Goal: Register for event/course: Sign up to attend an event or enroll in a course

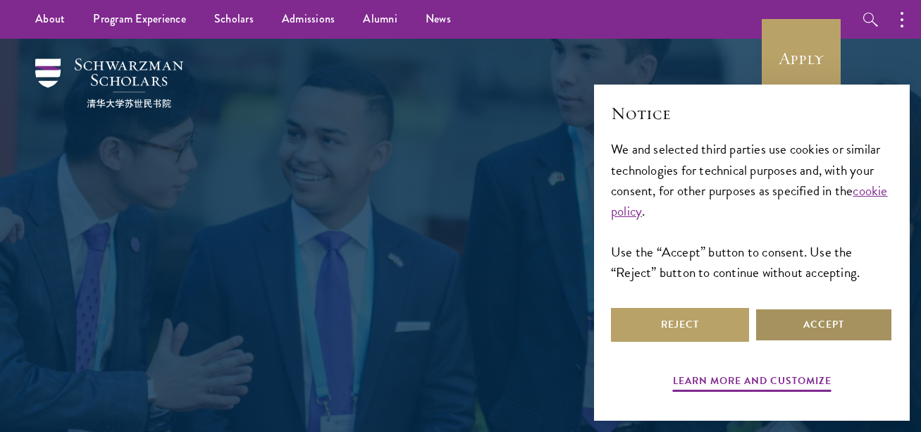
click at [861, 324] on button "Accept" at bounding box center [824, 325] width 138 height 34
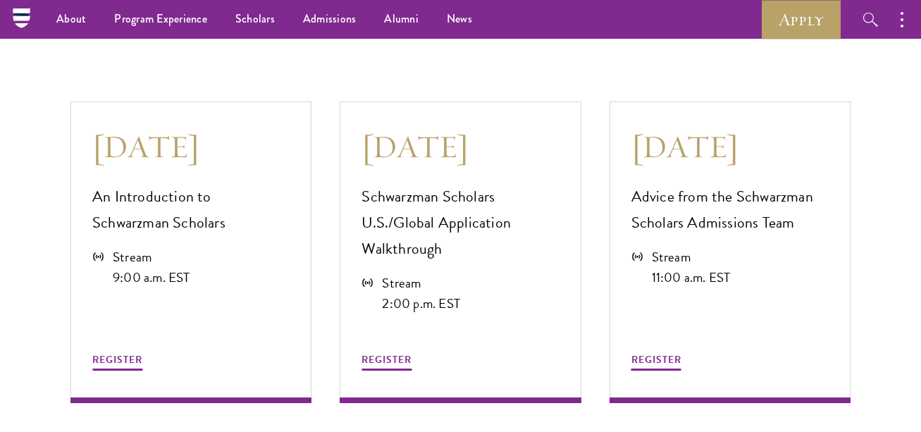
scroll to position [3773, 0]
click at [214, 185] on p "An Introduction to Schwarzman Scholars" at bounding box center [190, 211] width 197 height 52
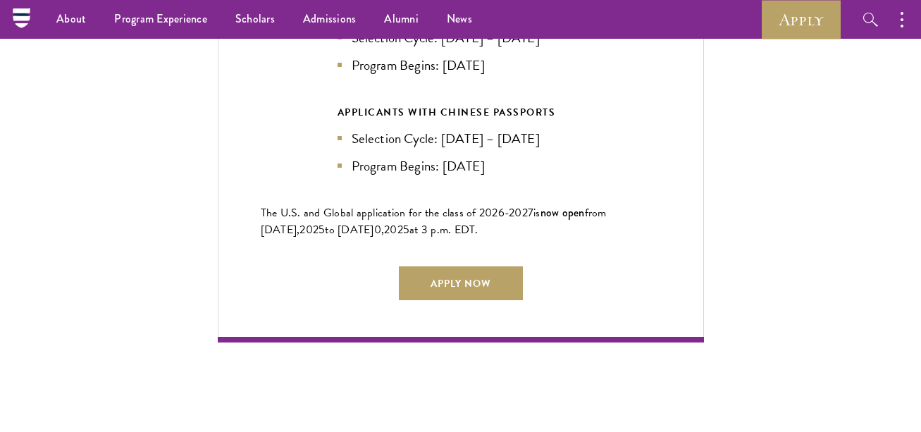
scroll to position [3227, 0]
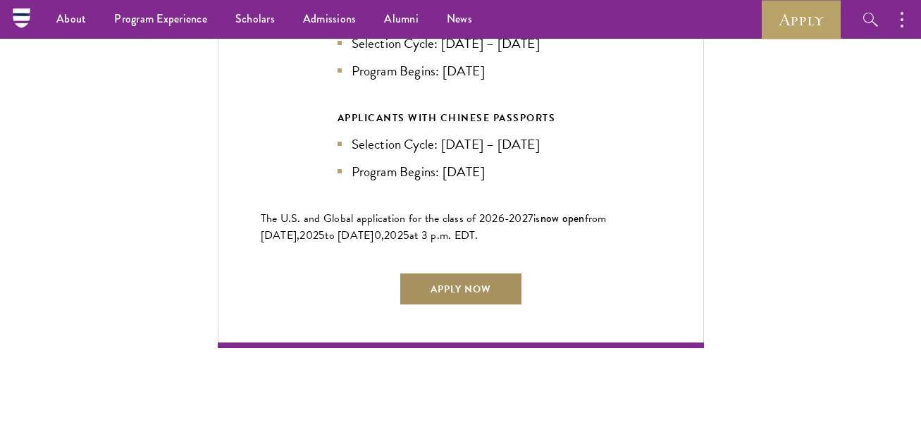
click at [469, 279] on link "Apply Now" at bounding box center [461, 289] width 124 height 34
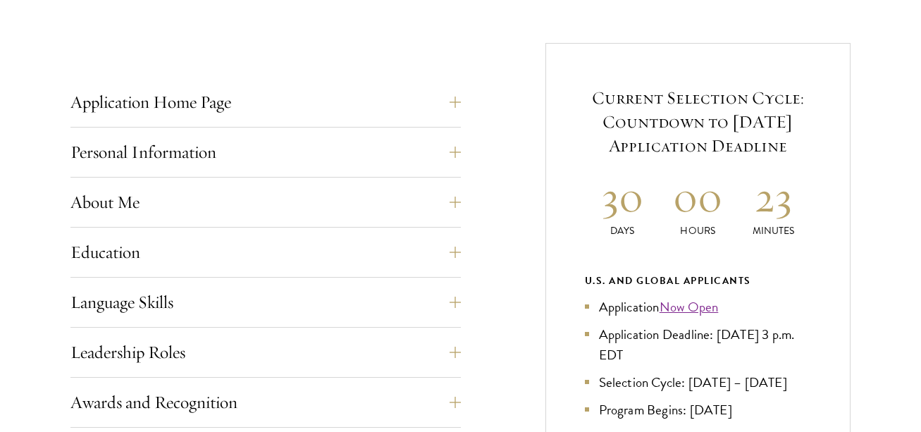
scroll to position [528, 0]
click at [363, 93] on button "Application Home Page" at bounding box center [276, 102] width 390 height 34
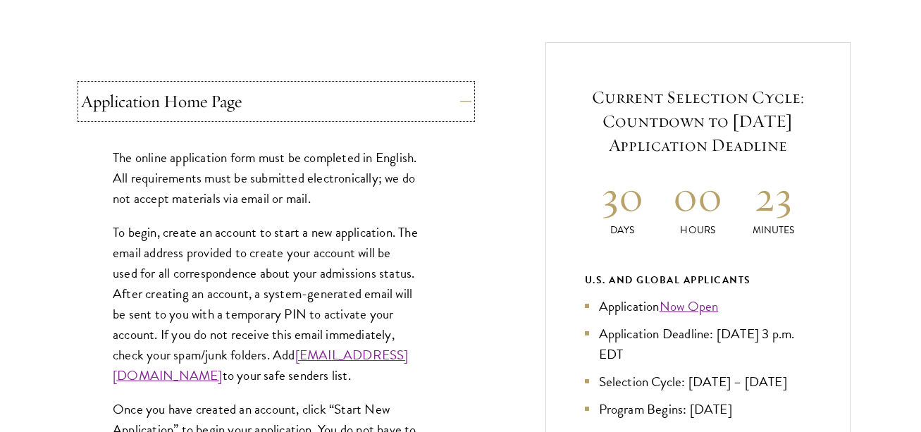
click at [363, 93] on button "Application Home Page" at bounding box center [276, 102] width 390 height 34
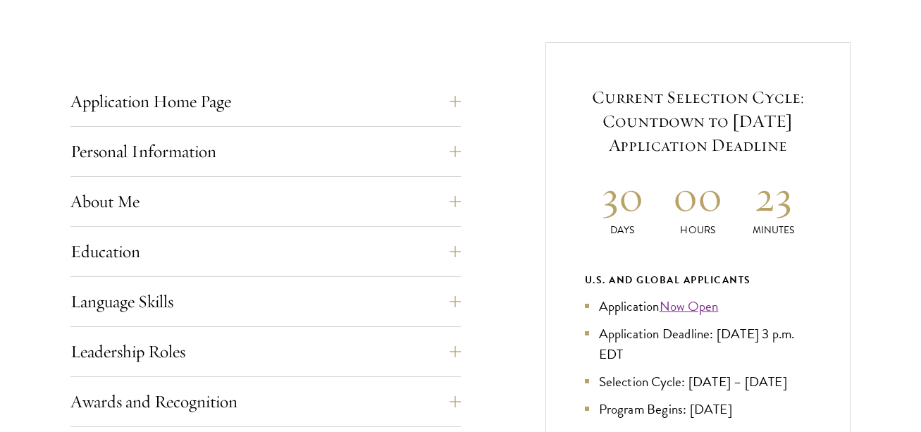
click at [347, 169] on div "Personal Information This section requests applicant biographical and contact i…" at bounding box center [265, 156] width 390 height 42
click at [357, 157] on button "Personal Information" at bounding box center [276, 152] width 390 height 34
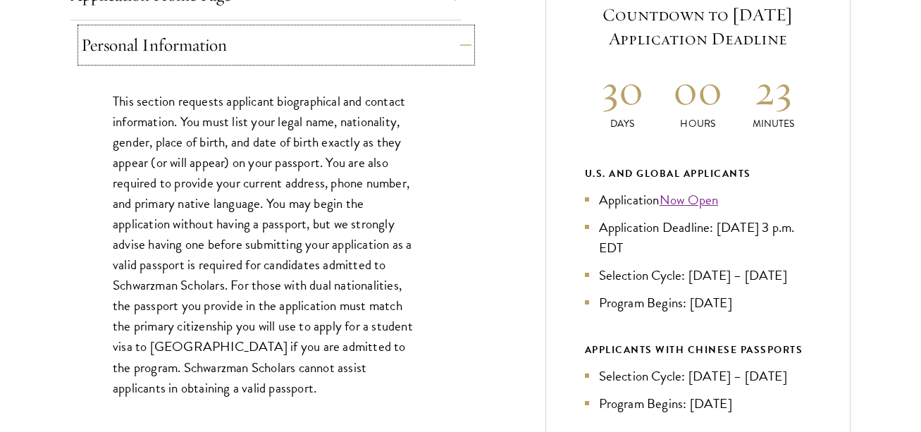
scroll to position [664, 0]
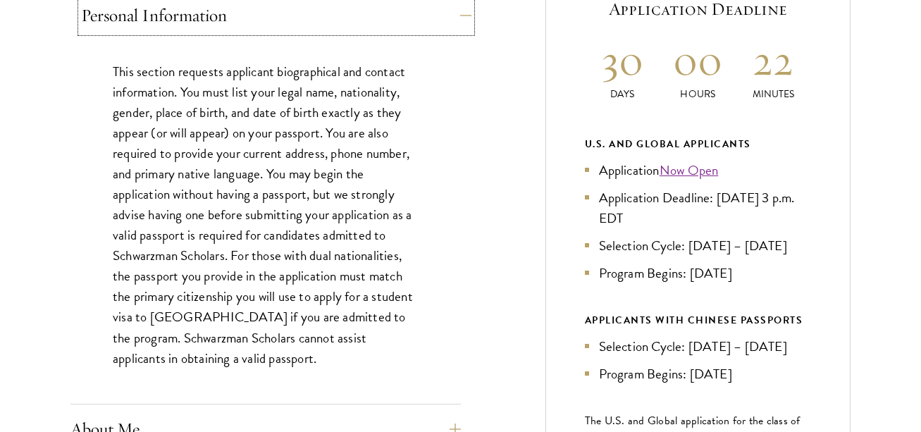
click at [430, 29] on button "Personal Information" at bounding box center [276, 16] width 390 height 34
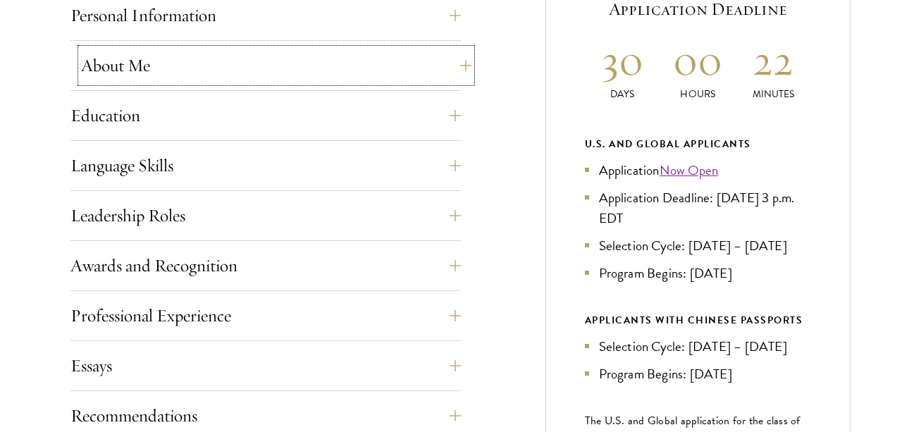
click at [401, 72] on button "About Me" at bounding box center [276, 66] width 390 height 34
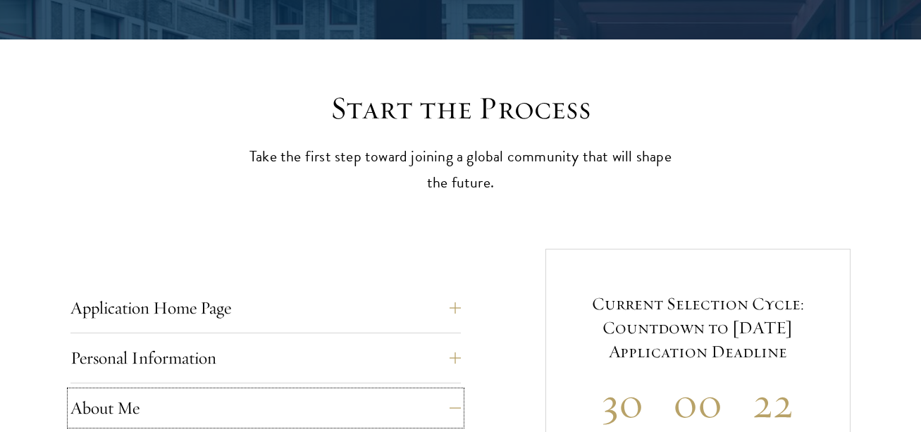
scroll to position [321, 0]
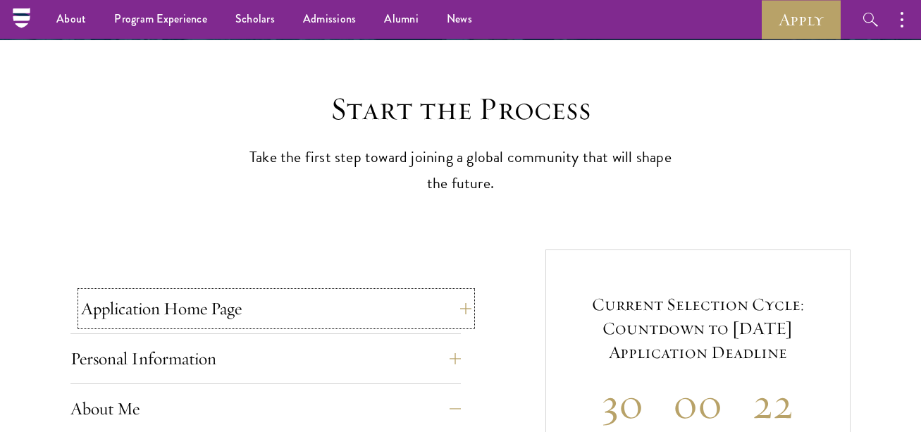
click at [331, 319] on button "Application Home Page" at bounding box center [276, 309] width 390 height 34
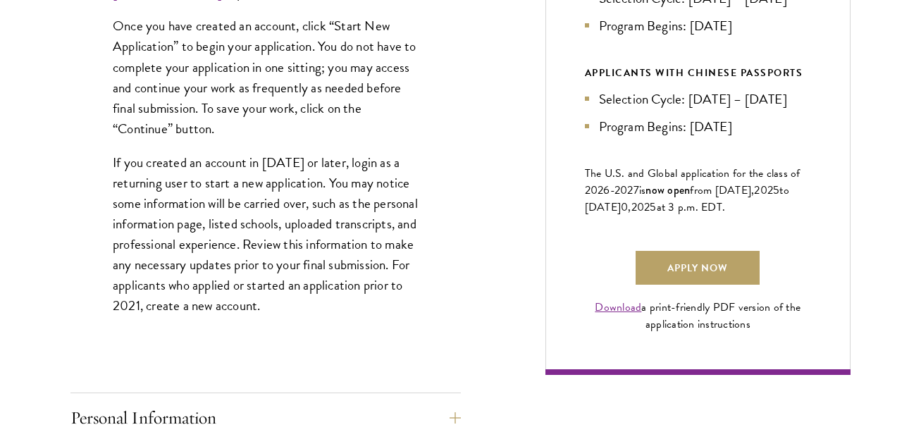
scroll to position [913, 0]
